Goal: Check status: Check status

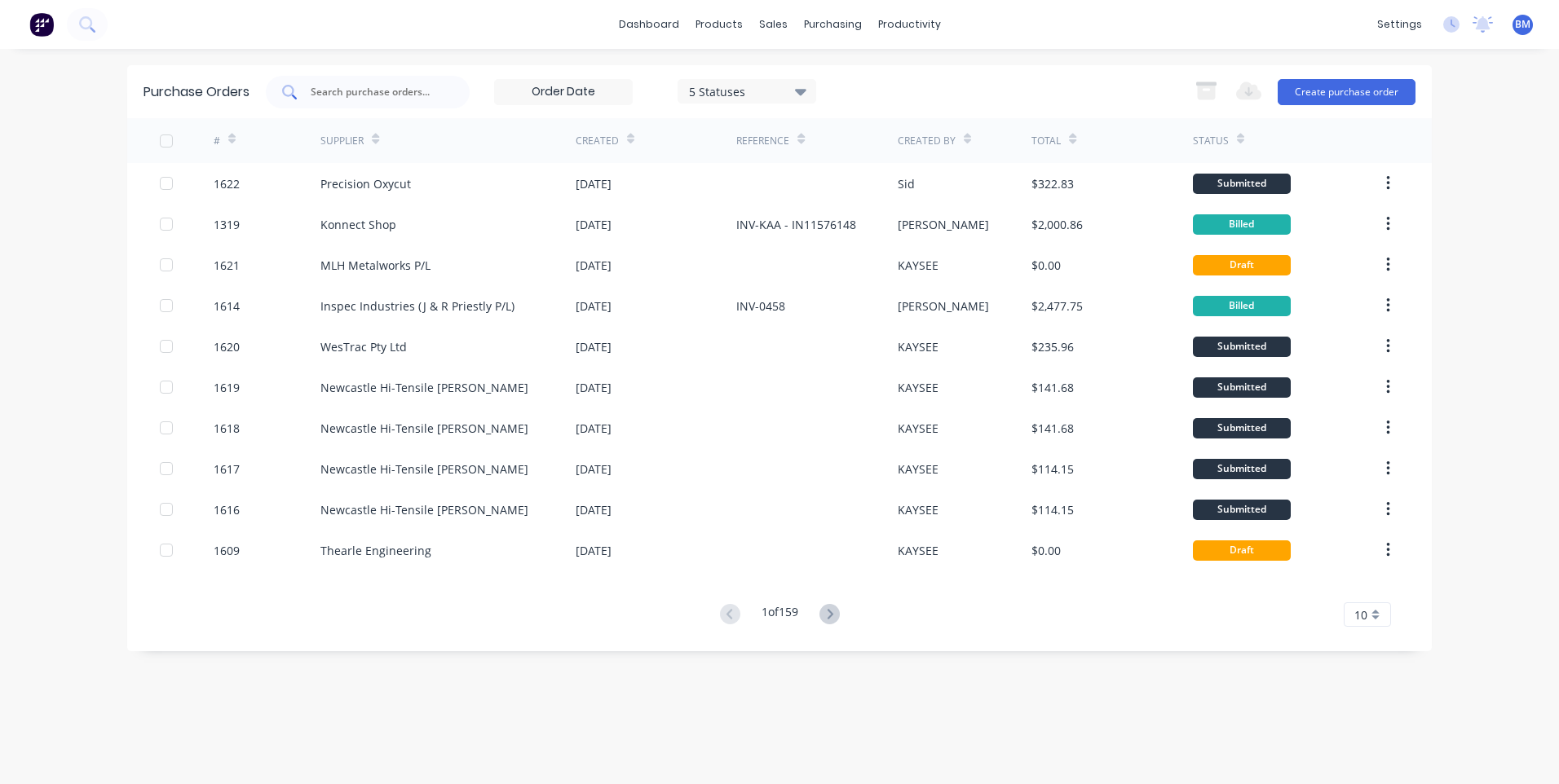
click at [369, 88] on input "text" at bounding box center [376, 91] width 136 height 16
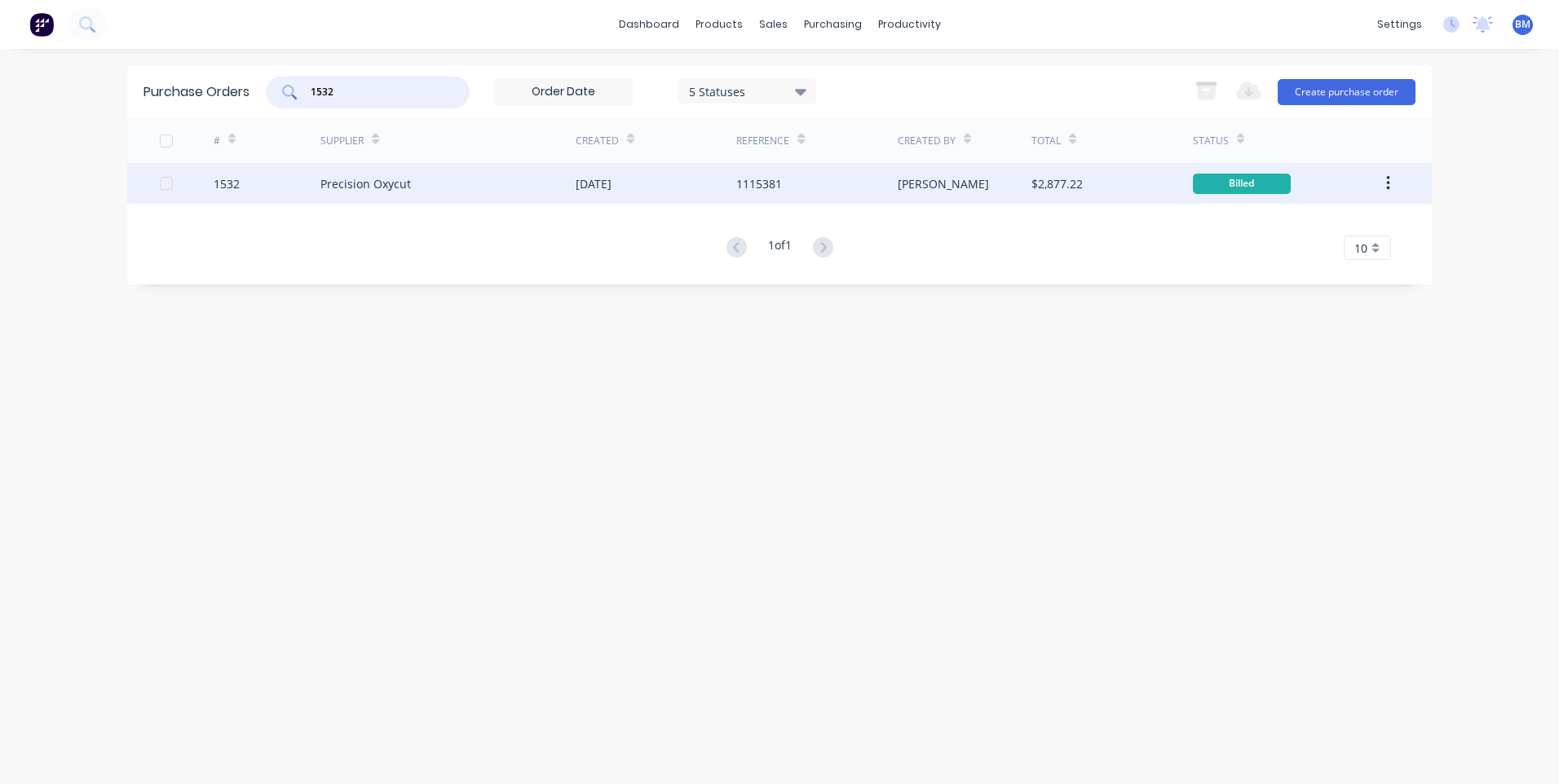
type input "1532"
click at [238, 182] on div "1532" at bounding box center [226, 184] width 26 height 17
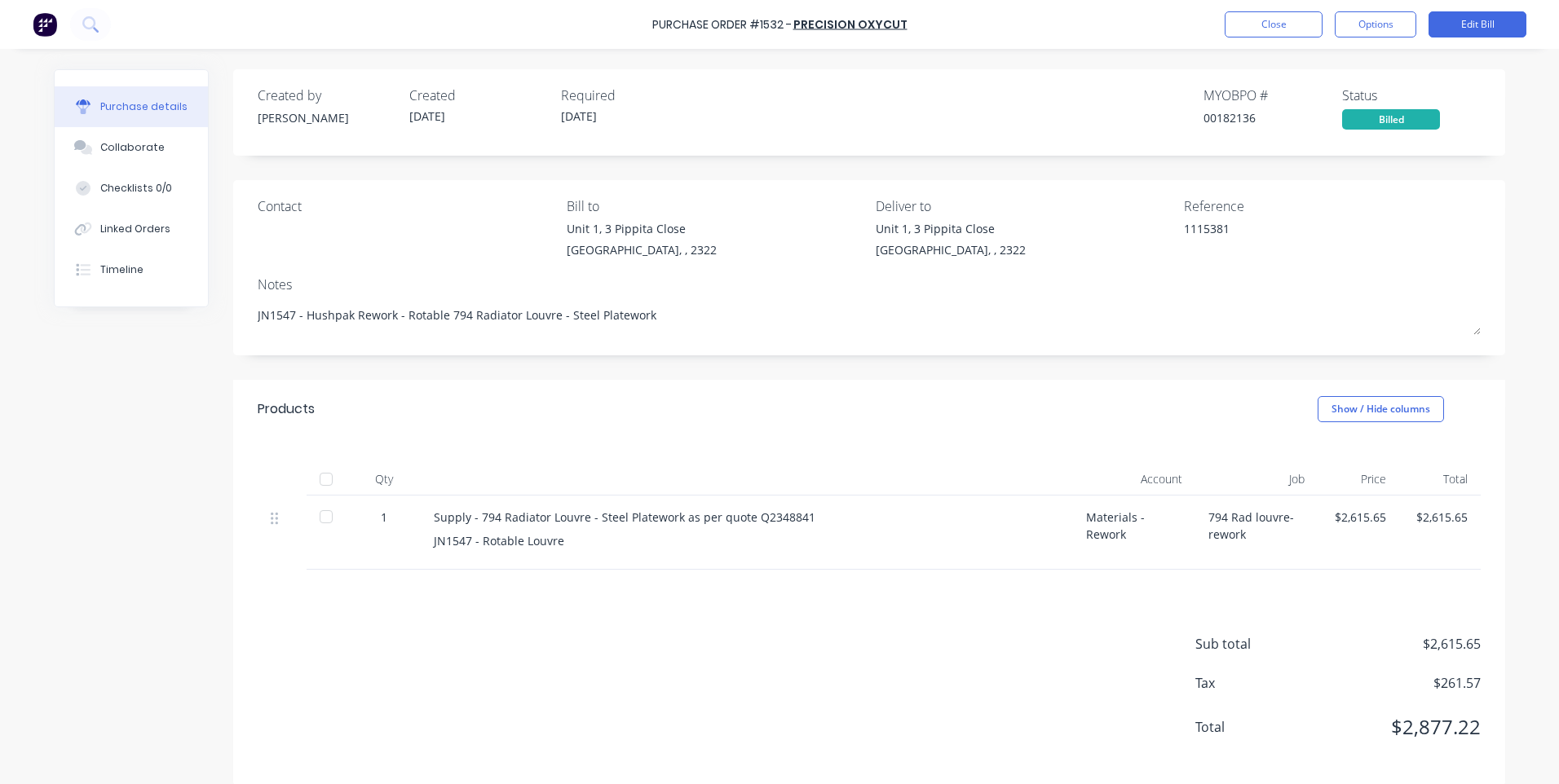
type textarea "x"
click at [1244, 18] on button "Close" at bounding box center [1274, 24] width 98 height 26
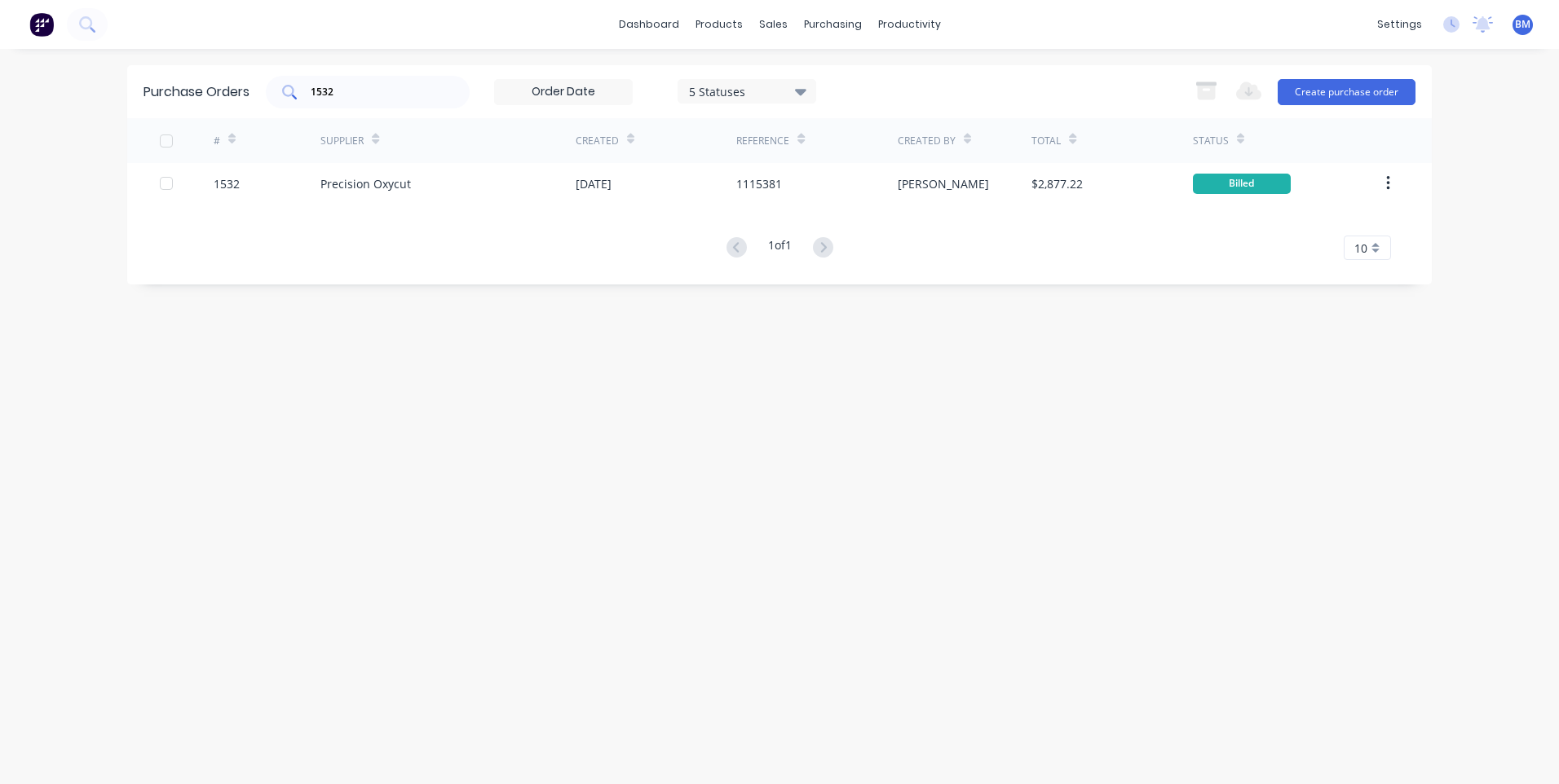
click at [358, 97] on div "1532" at bounding box center [368, 92] width 204 height 33
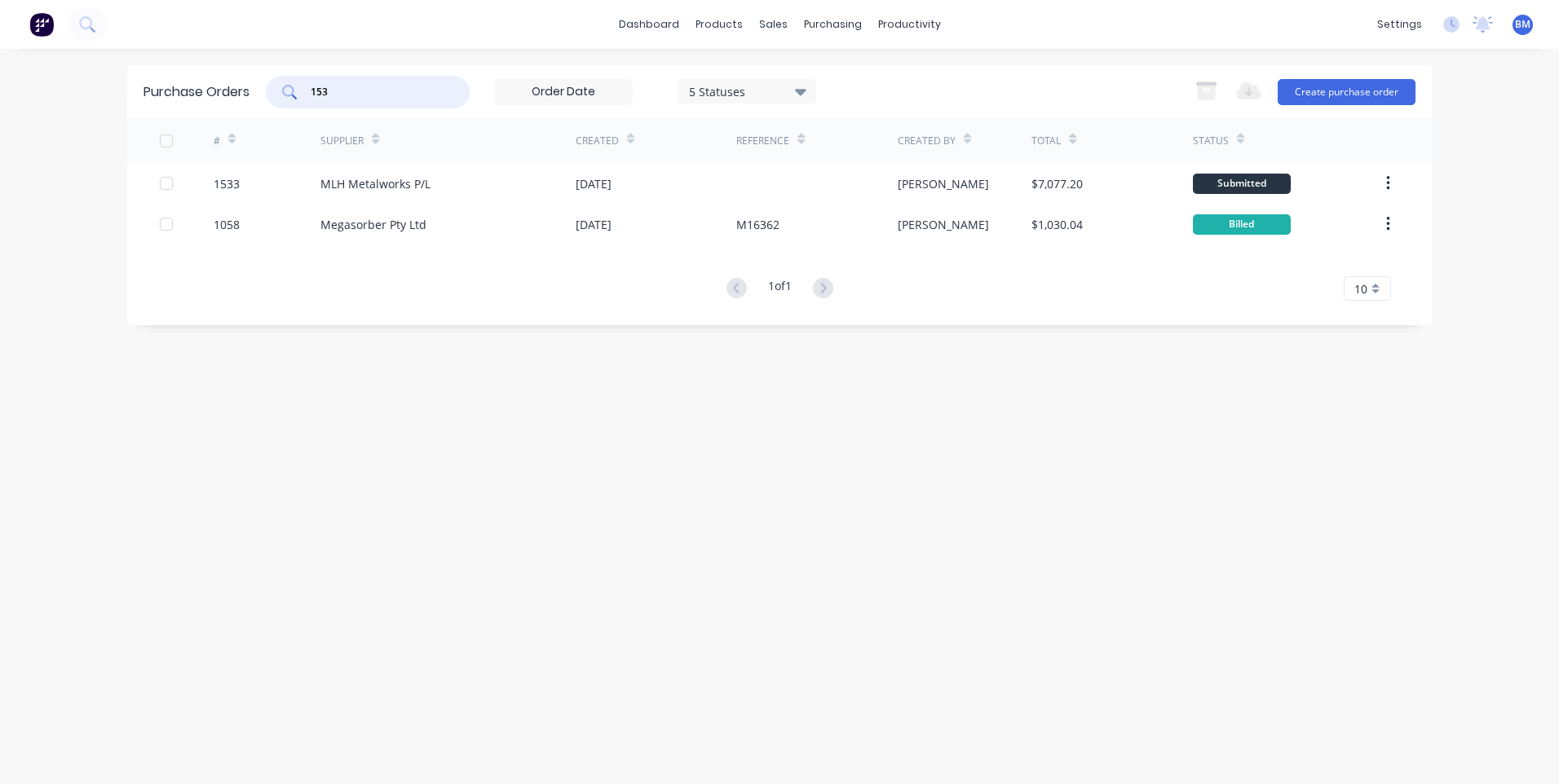
type input "1532"
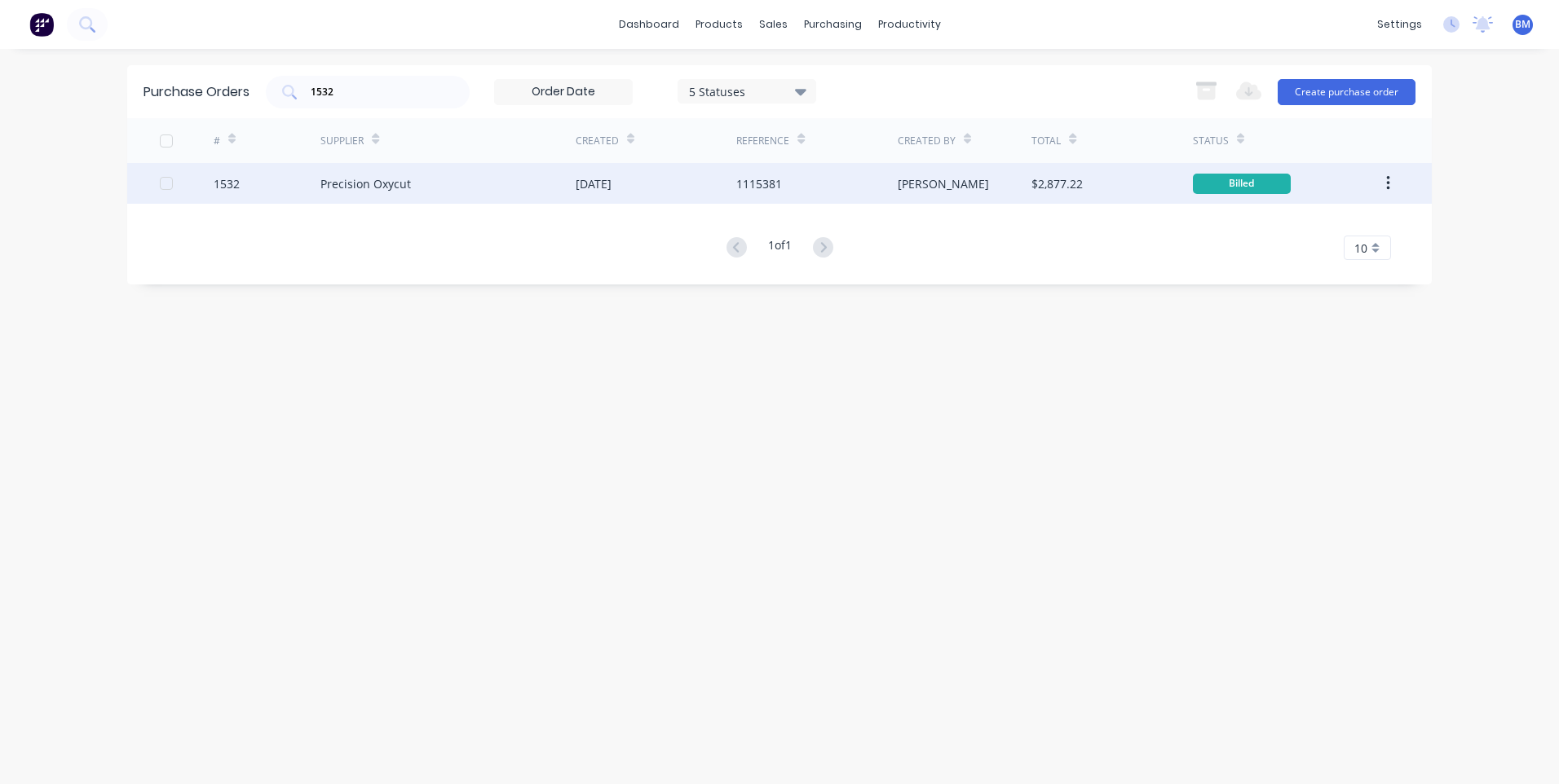
click at [221, 176] on div "1532" at bounding box center [226, 184] width 26 height 17
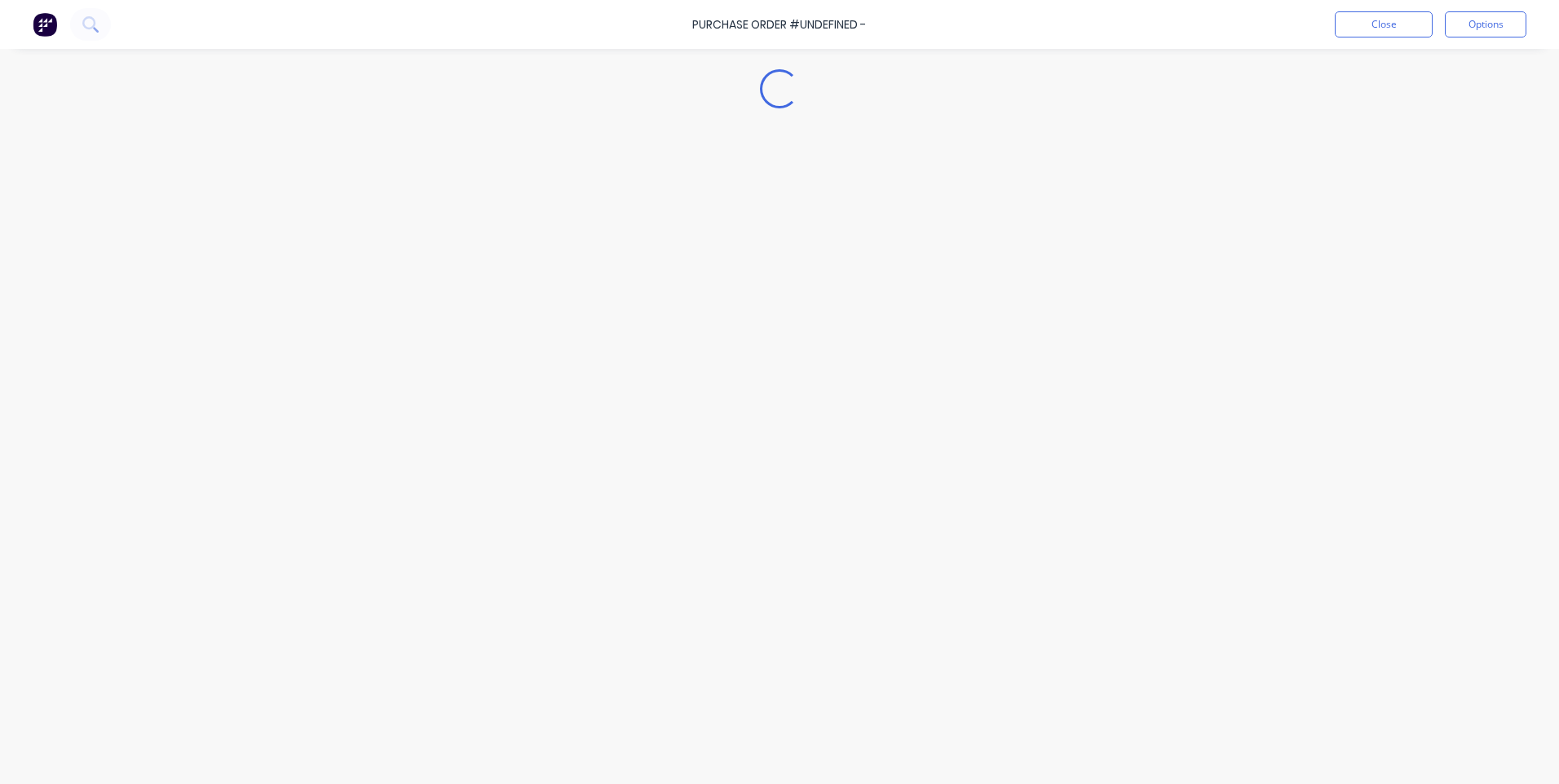
type textarea "x"
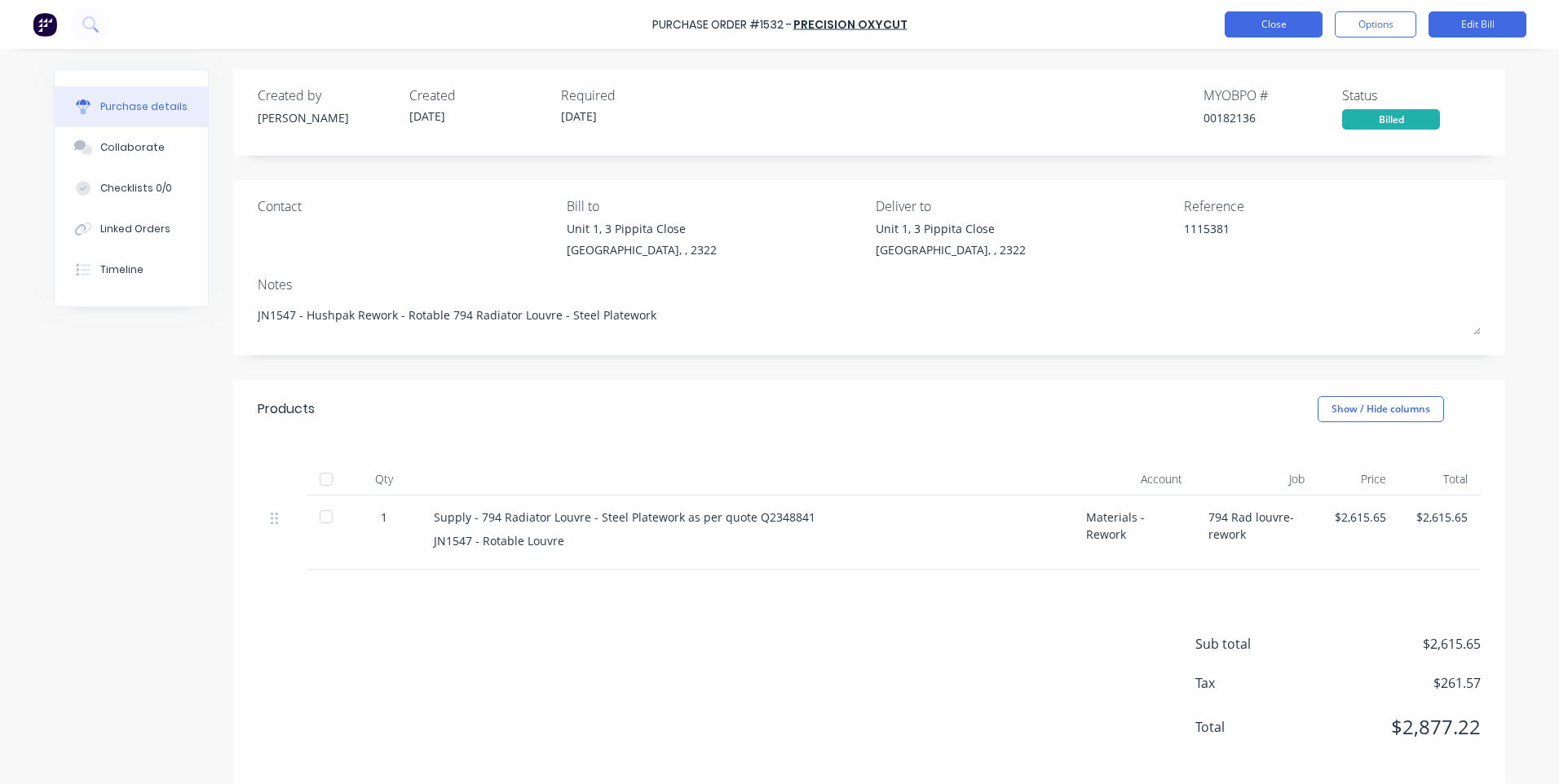
click at [1277, 24] on button "Close" at bounding box center [1274, 24] width 98 height 26
